Goal: Transaction & Acquisition: Purchase product/service

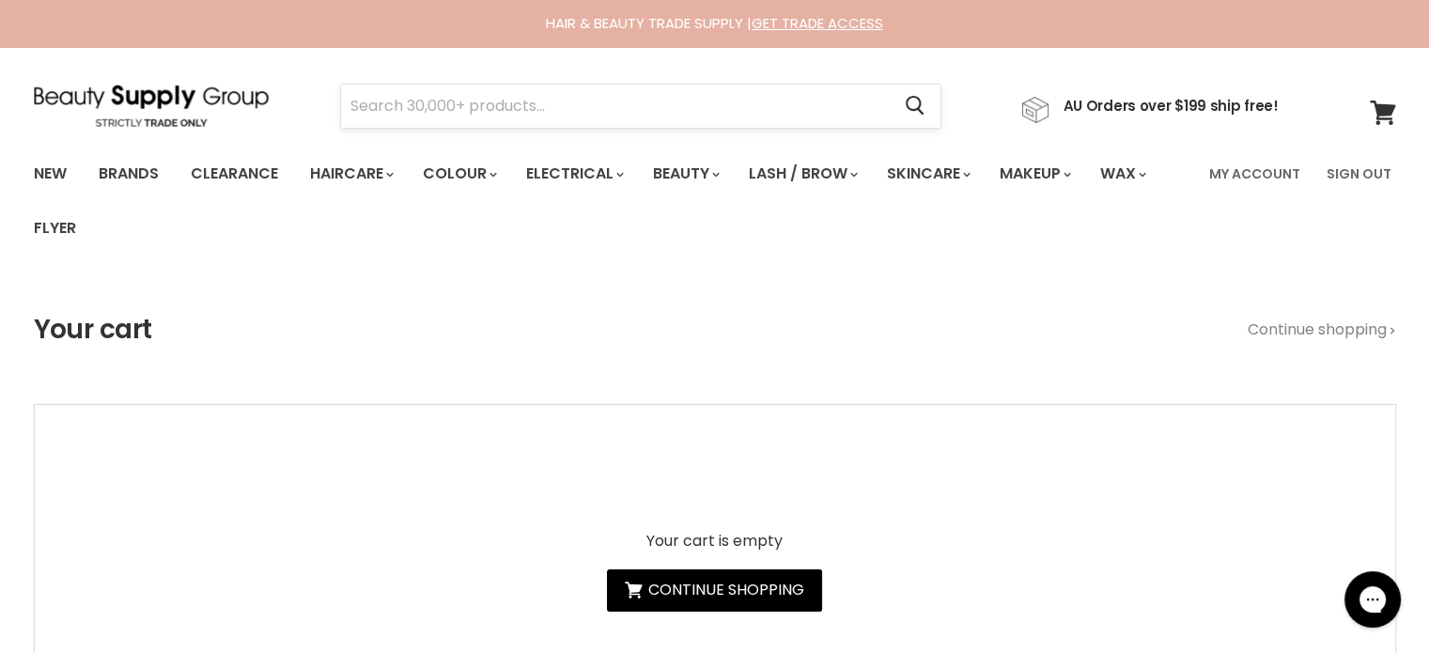
click at [490, 103] on input "Search" at bounding box center [616, 106] width 550 height 43
paste input "Vagheggi Rehydra 100h Hydrating Face Cream"
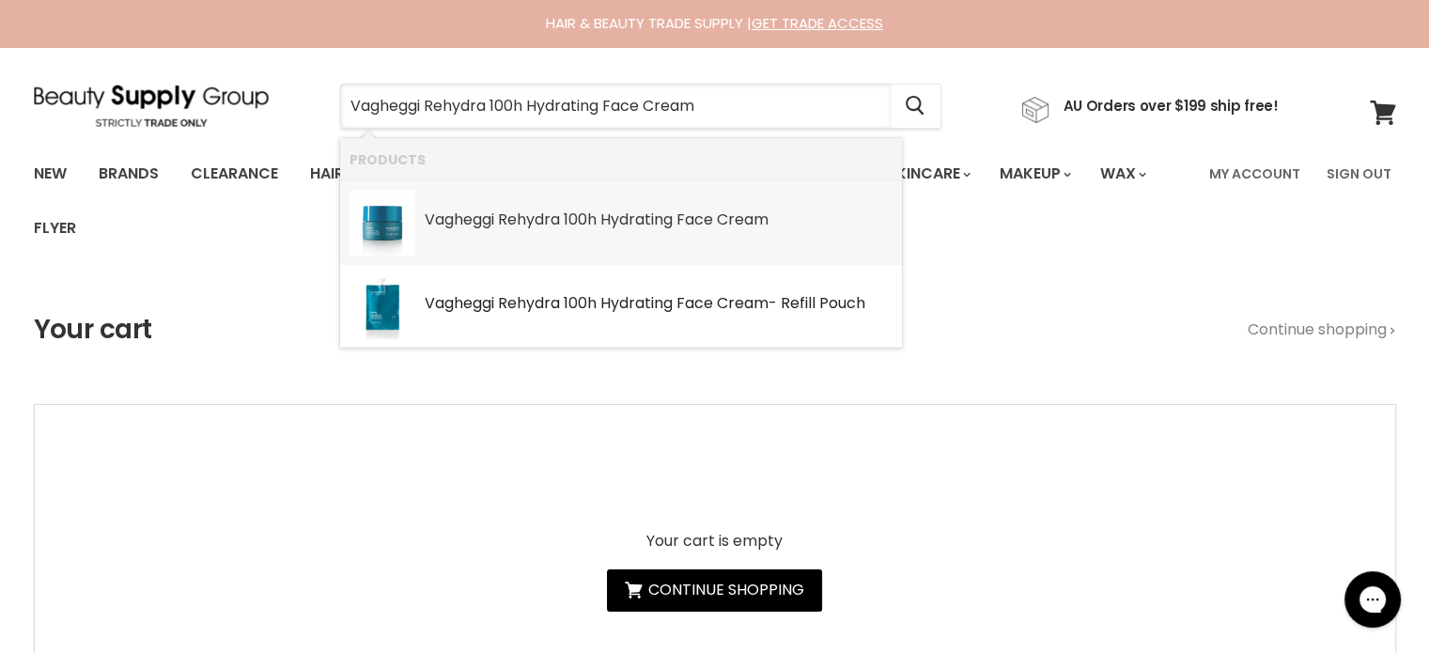
click at [605, 226] on b "Hydrating" at bounding box center [636, 220] width 72 height 22
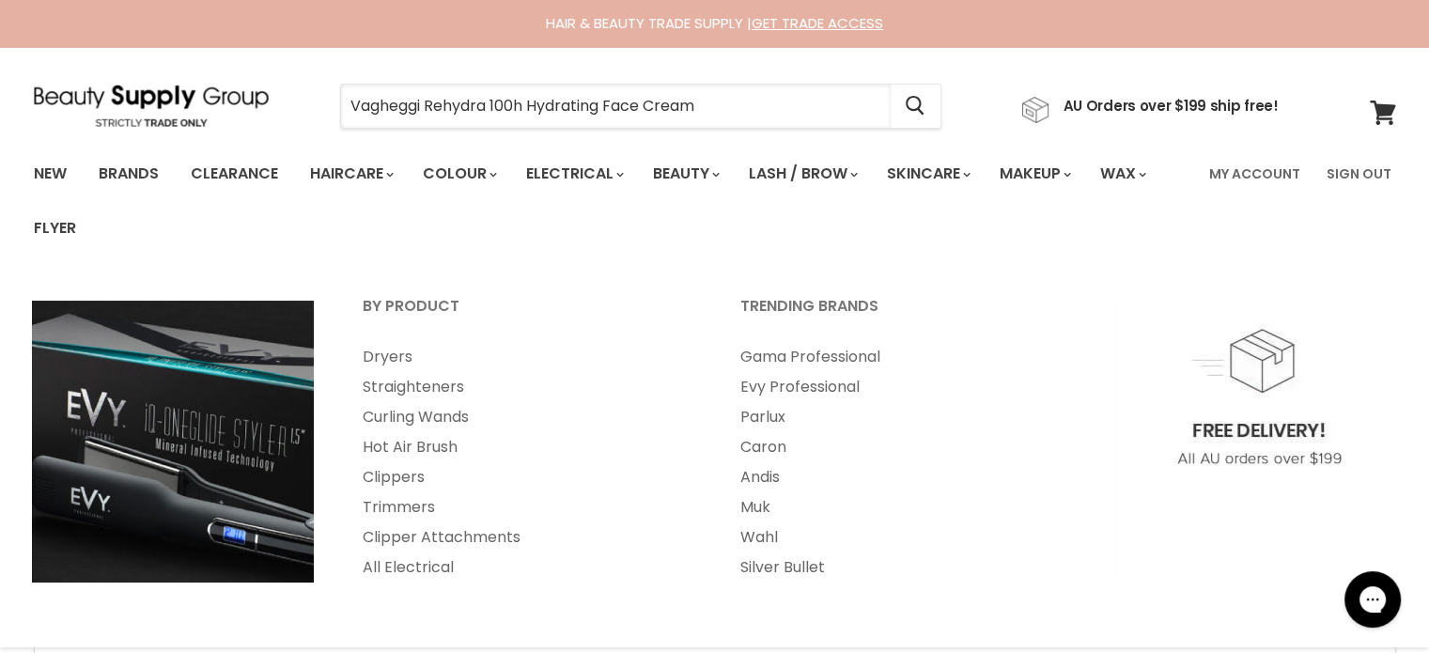
type input "Vagheggi Rehydra 100h Hydrating Face Cream"
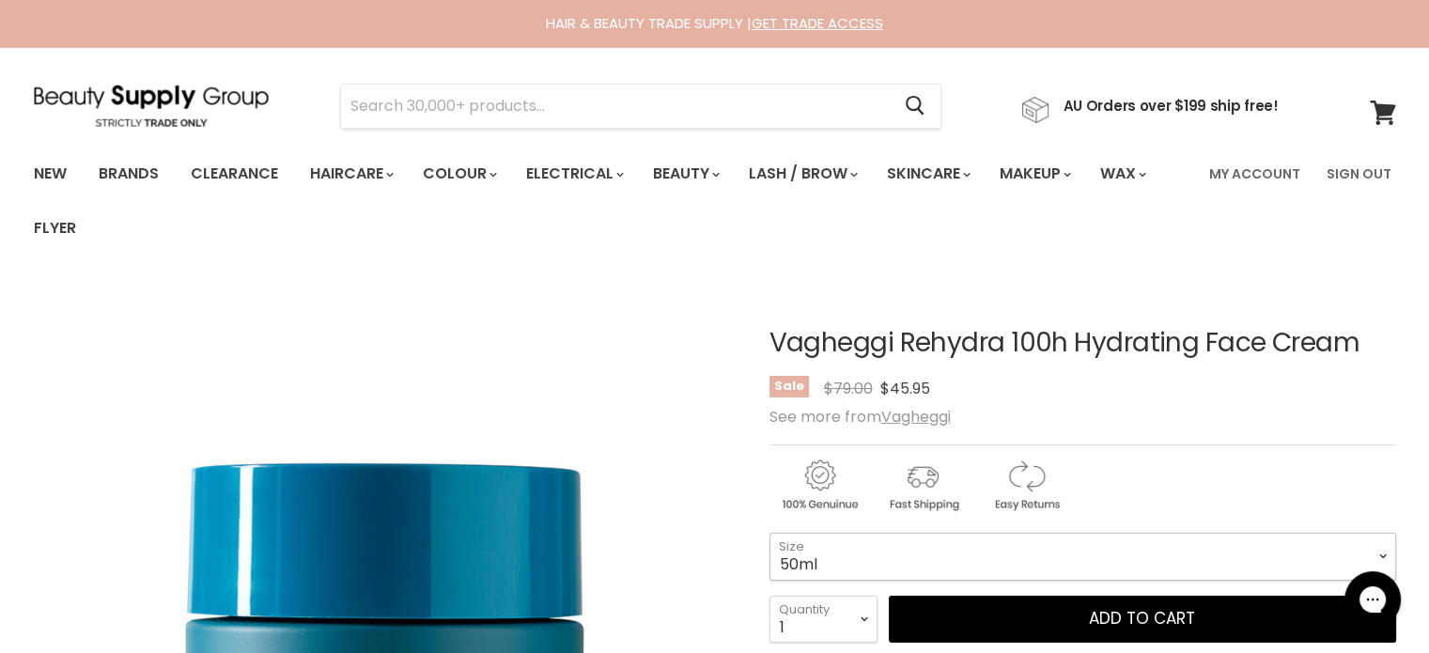
click at [988, 546] on select "50ml 250ml" at bounding box center [1083, 556] width 627 height 47
click at [770, 533] on select "50ml 250ml" at bounding box center [1083, 556] width 627 height 47
select select "250ml"
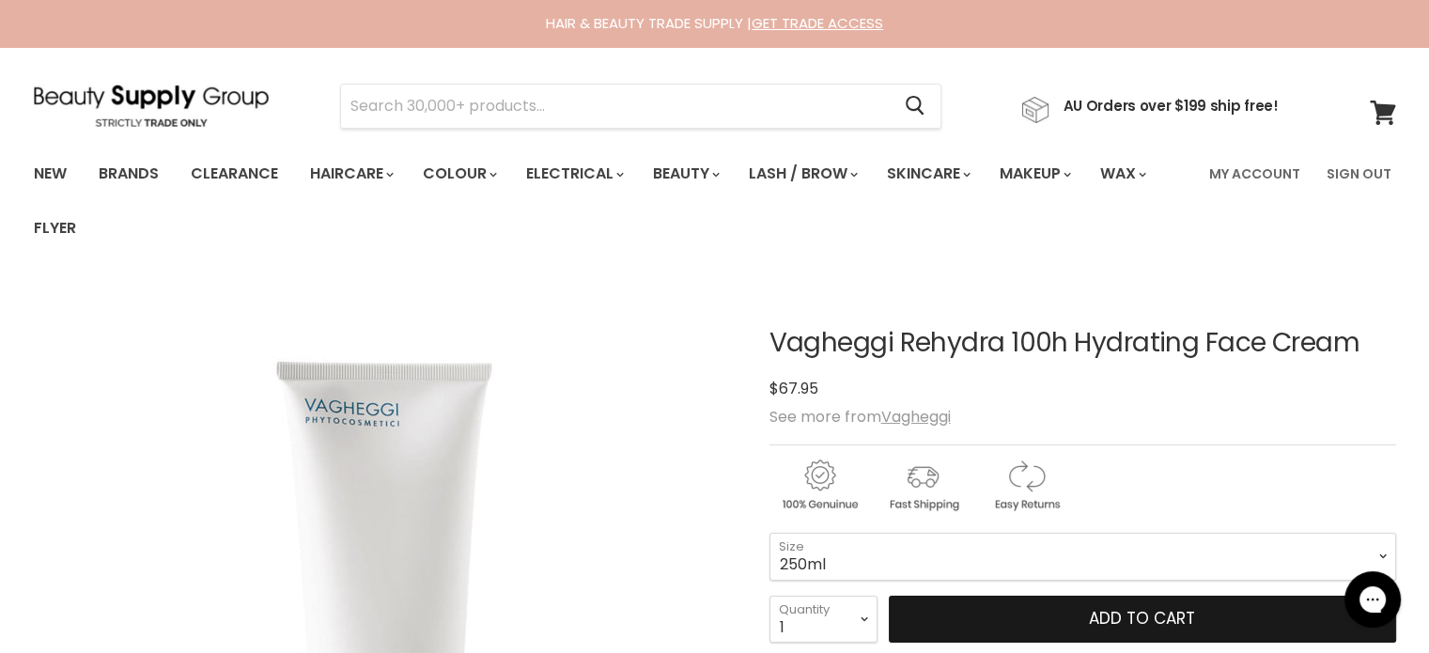
click at [1070, 620] on button "Add to cart" at bounding box center [1142, 619] width 507 height 47
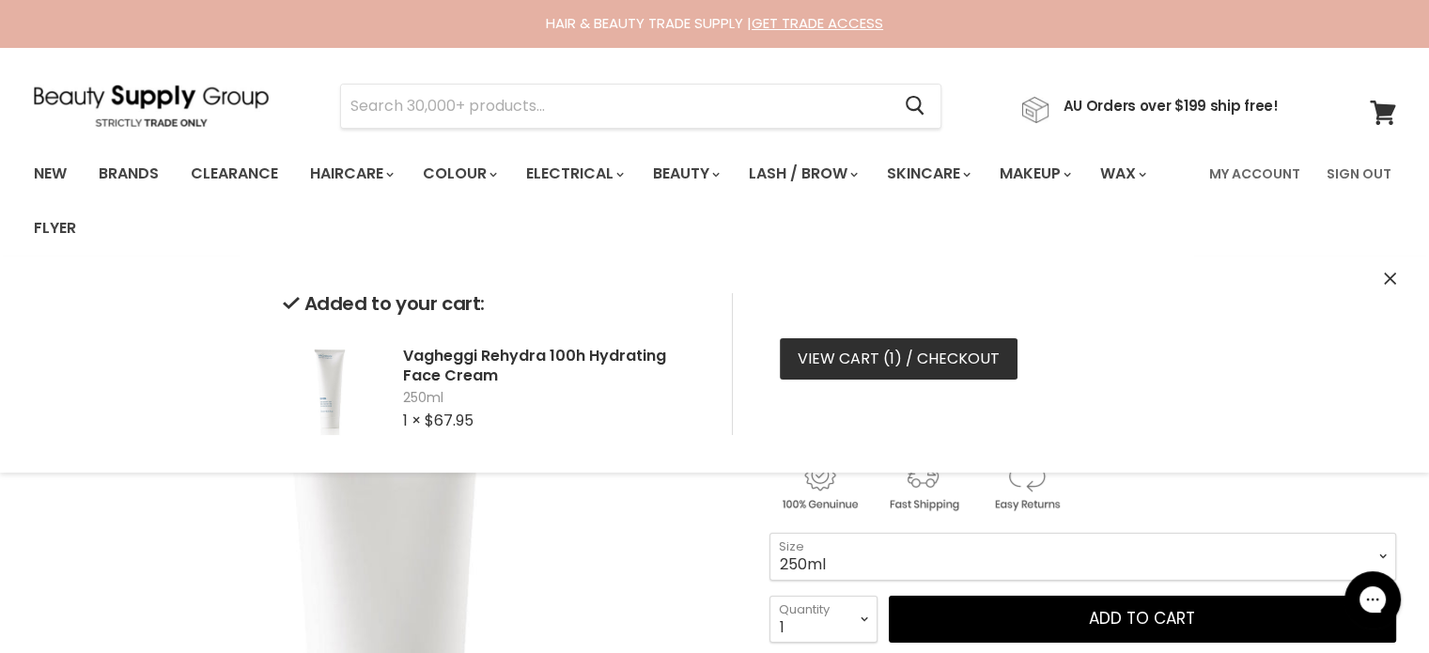
drag, startPoint x: 864, startPoint y: 371, endPoint x: 846, endPoint y: 369, distance: 18.9
click at [862, 373] on link "View cart ( 1 ) / Checkout" at bounding box center [899, 358] width 238 height 41
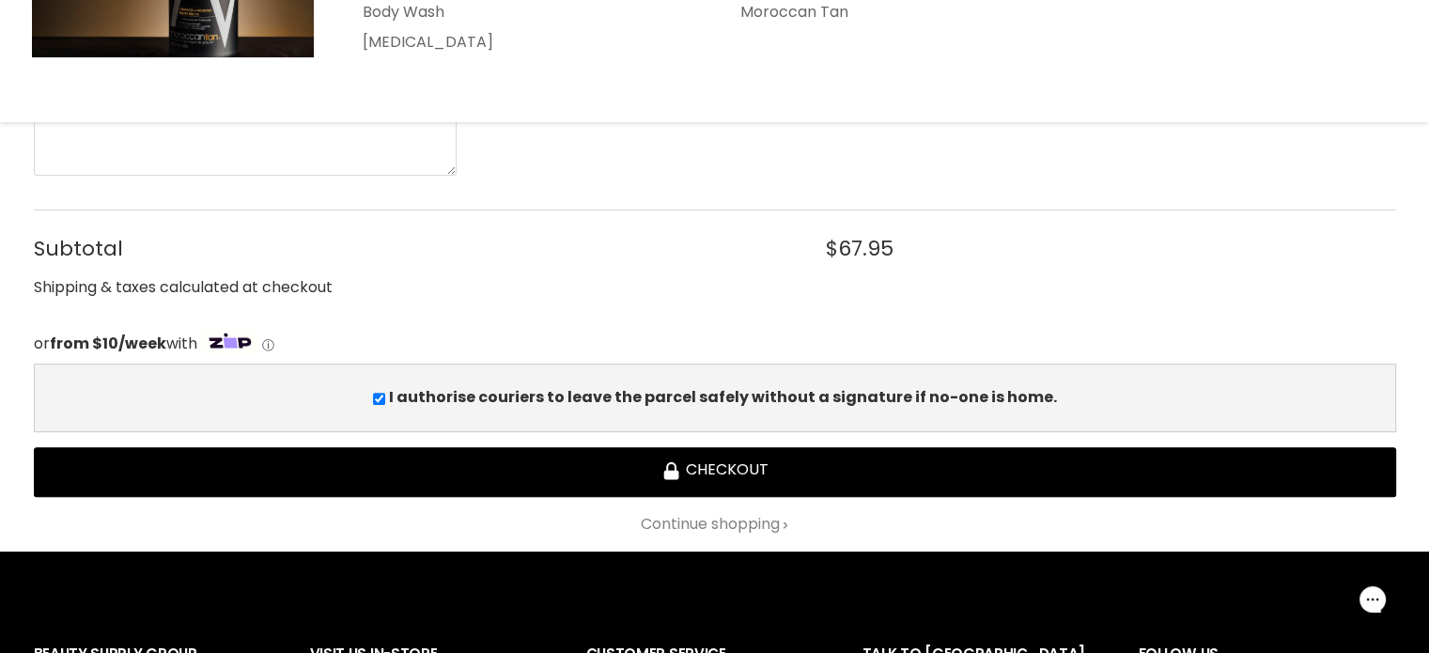
scroll to position [564, 0]
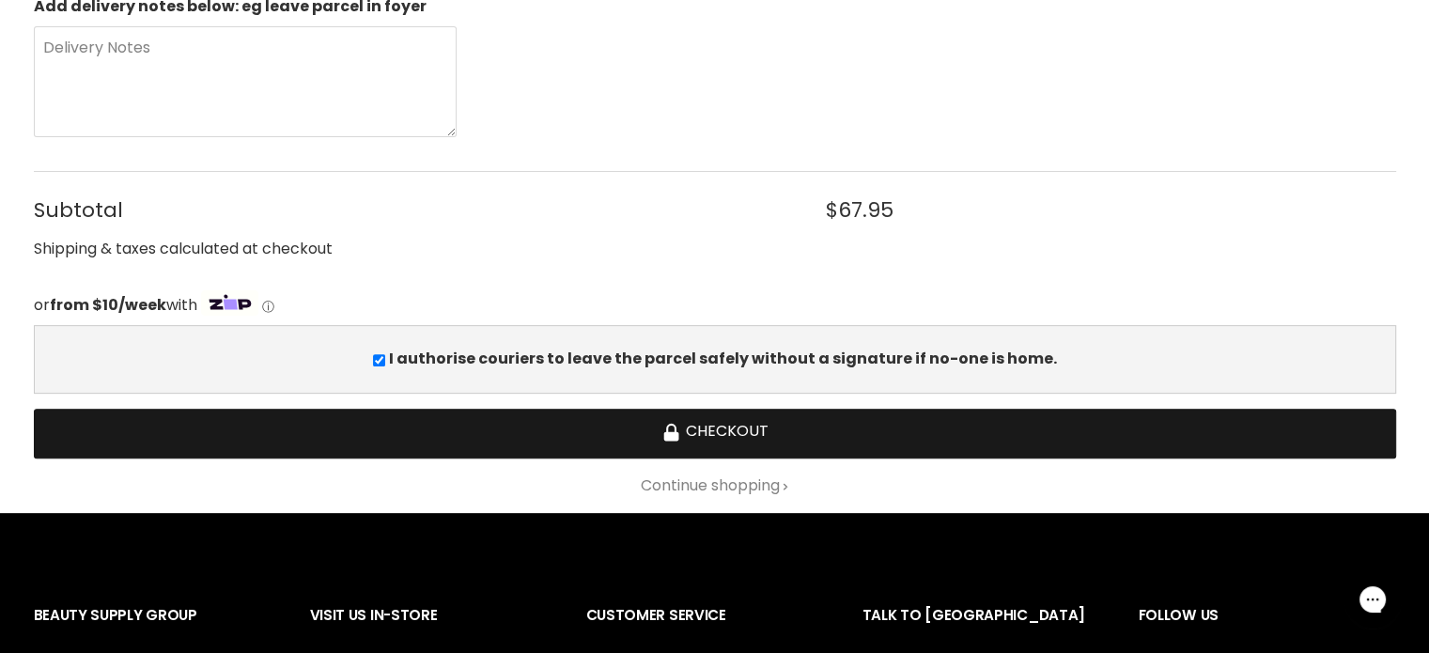
click at [740, 429] on button "Checkout" at bounding box center [715, 434] width 1362 height 50
